Goal: Communication & Community: Connect with others

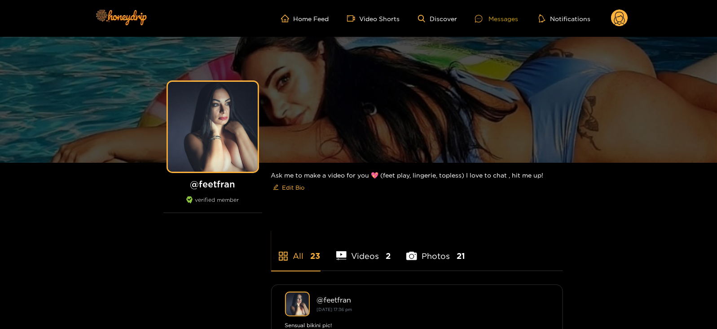
click at [486, 23] on div "Messages" at bounding box center [496, 18] width 43 height 10
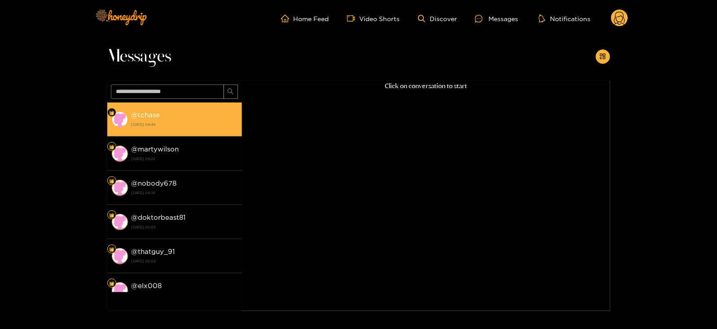
click at [191, 124] on strong "[DATE] 09:49" at bounding box center [185, 124] width 106 height 8
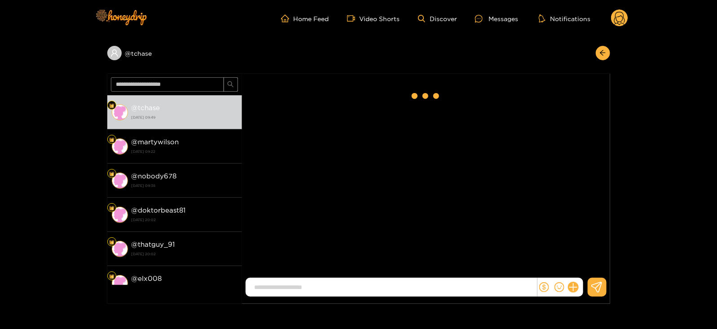
click at [628, 14] on header "Home Feed Video Shorts Discover Messages Notifications 0" at bounding box center [358, 18] width 717 height 37
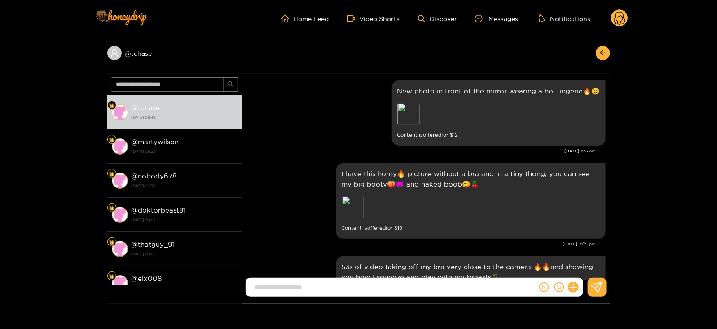
scroll to position [1544, 0]
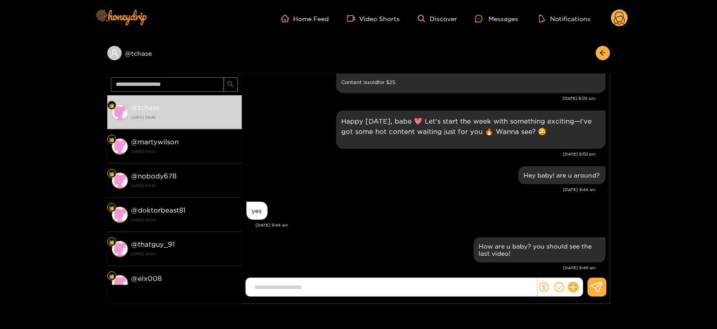
click at [618, 23] on icon at bounding box center [619, 20] width 11 height 16
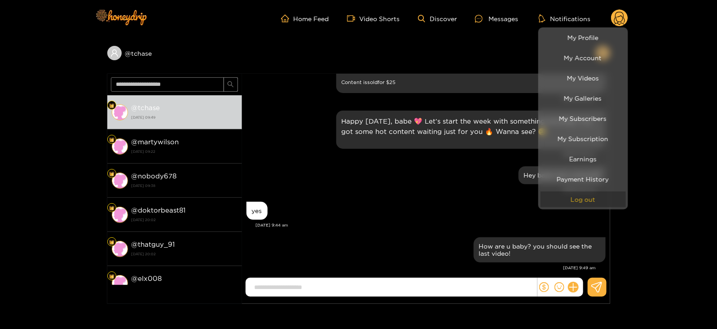
click at [566, 199] on button "Log out" at bounding box center [583, 199] width 85 height 16
